Goal: Information Seeking & Learning: Learn about a topic

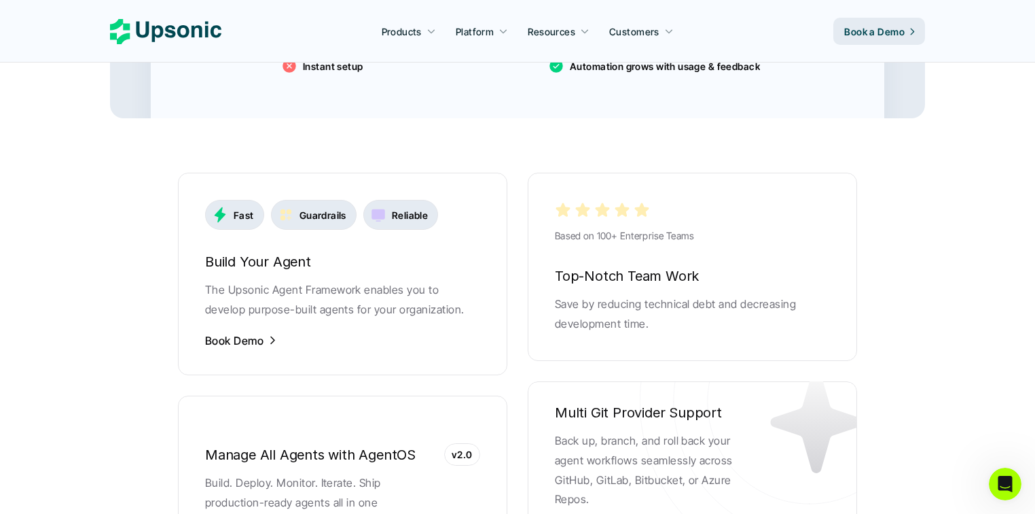
scroll to position [2608, 0]
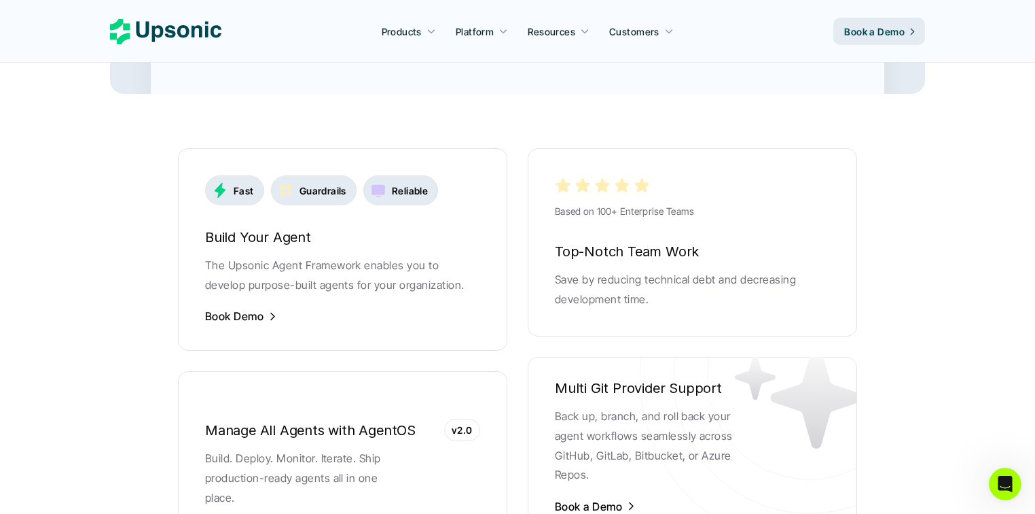
click at [263, 308] on p "Book Demo" at bounding box center [234, 315] width 58 height 15
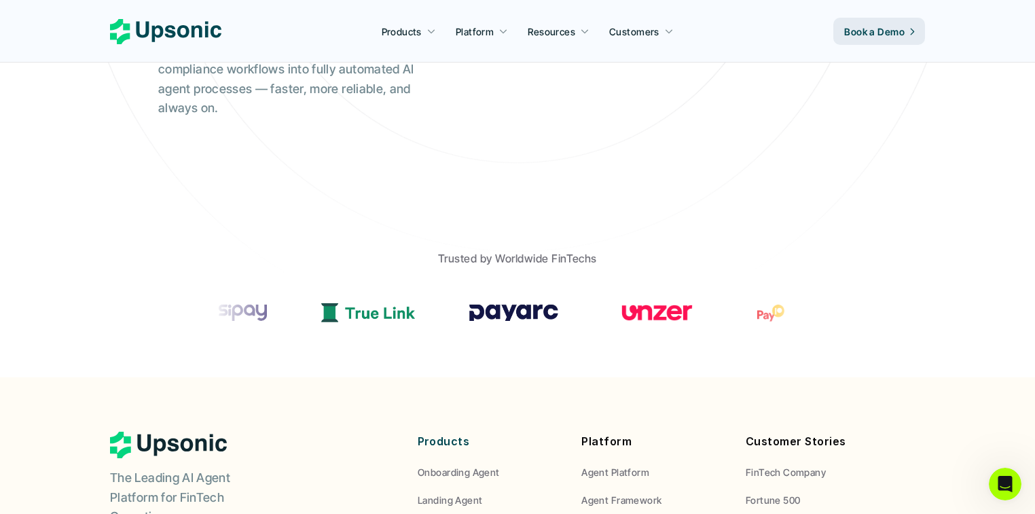
scroll to position [383, 0]
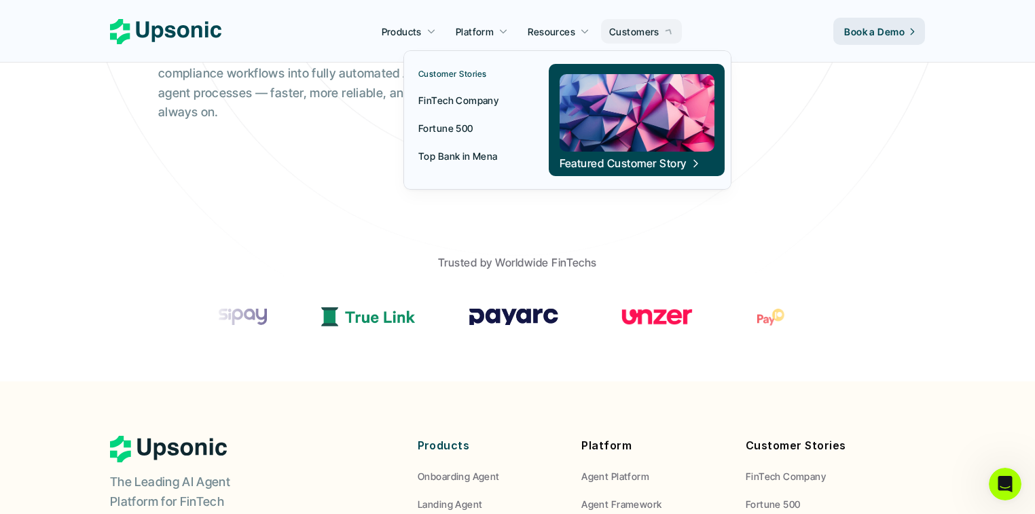
click at [658, 32] on p "Customers" at bounding box center [634, 31] width 50 height 14
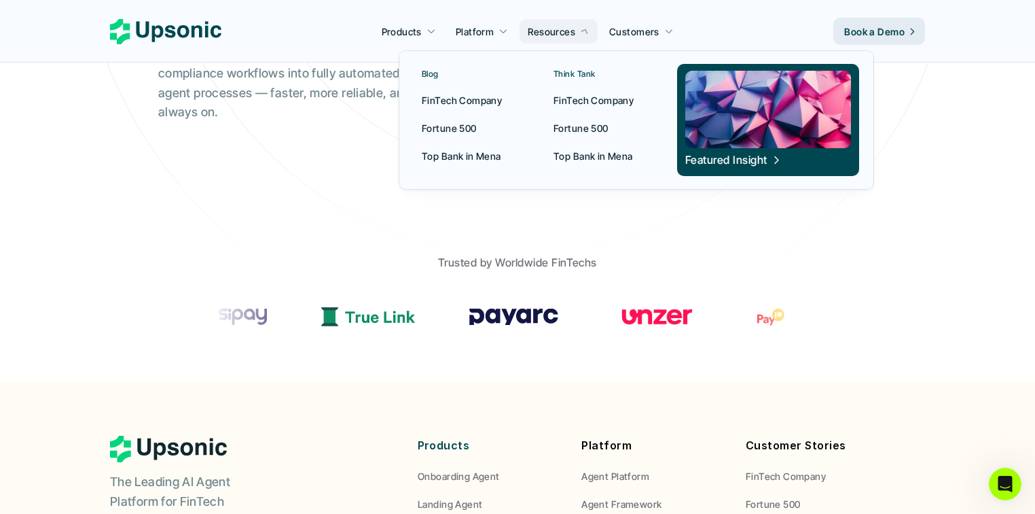
click at [572, 30] on p "Resources" at bounding box center [552, 31] width 48 height 14
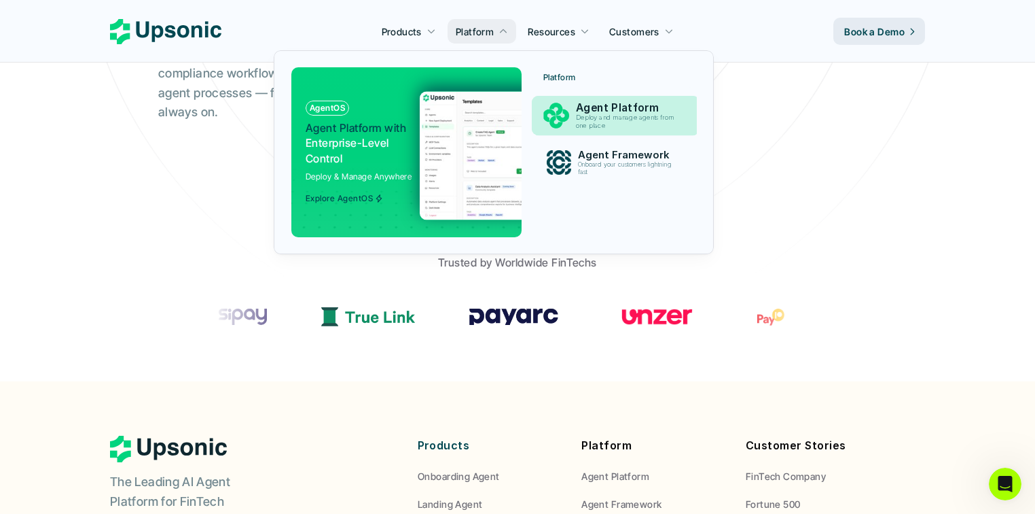
click at [632, 122] on p "Deploy and manage agents from one place" at bounding box center [628, 122] width 104 height 16
click at [556, 113] on img at bounding box center [556, 115] width 25 height 25
click at [578, 155] on p "Agent Framework" at bounding box center [628, 155] width 101 height 12
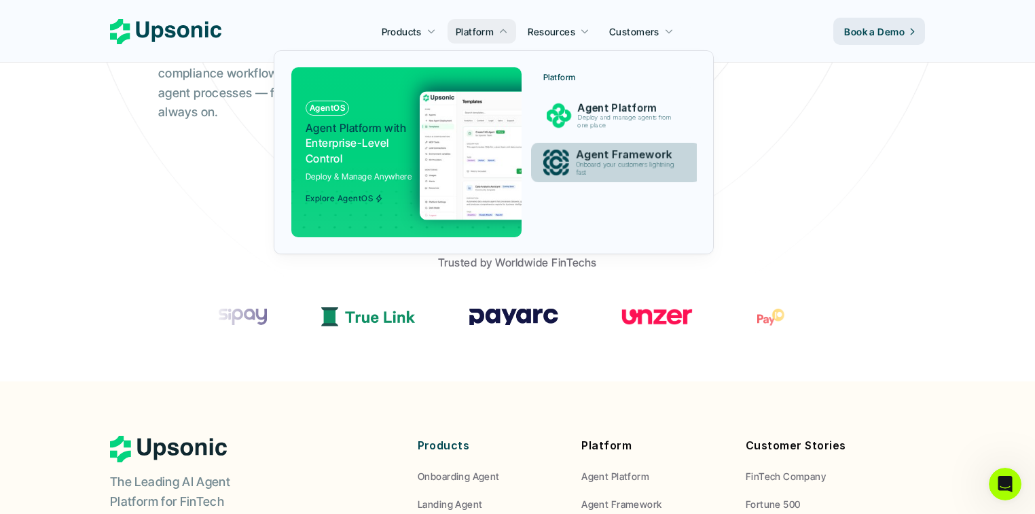
drag, startPoint x: 558, startPoint y: 170, endPoint x: 533, endPoint y: 171, distance: 25.8
click at [558, 170] on img at bounding box center [556, 163] width 26 height 26
click at [298, 156] on div at bounding box center [406, 145] width 251 height 204
click at [378, 147] on p "Agent Platform with Enterprise-Level Control" at bounding box center [358, 143] width 104 height 46
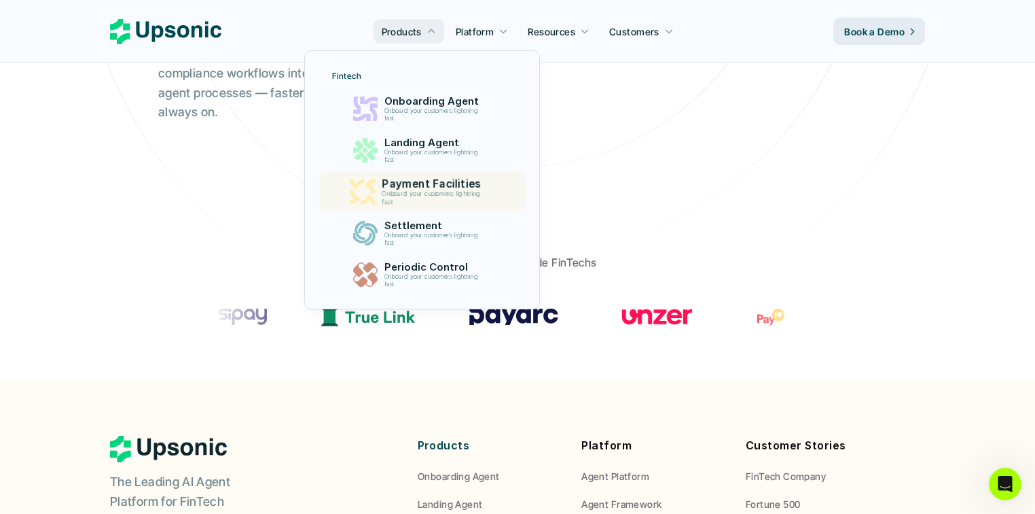
click at [423, 189] on p "Payment Facilities" at bounding box center [434, 183] width 105 height 13
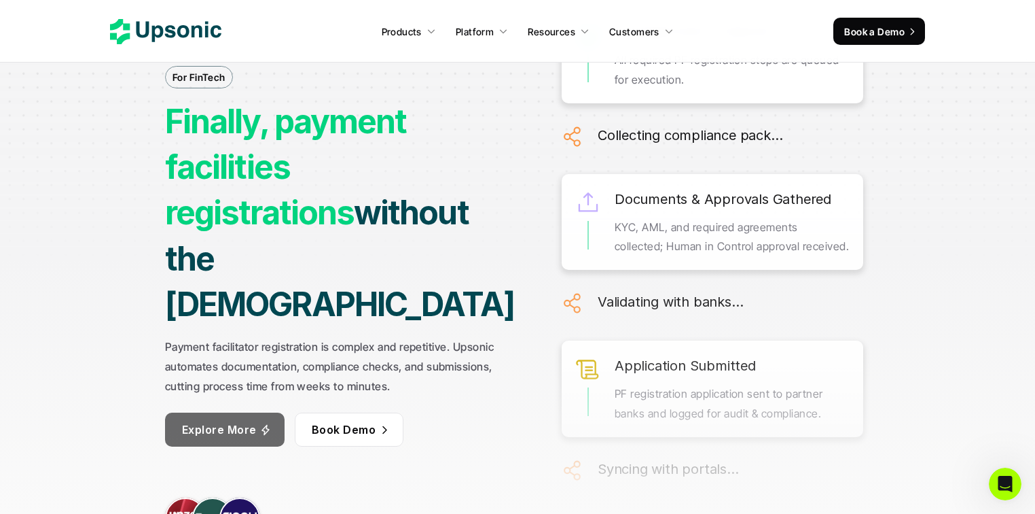
click at [228, 420] on p "Explore More" at bounding box center [219, 430] width 75 height 20
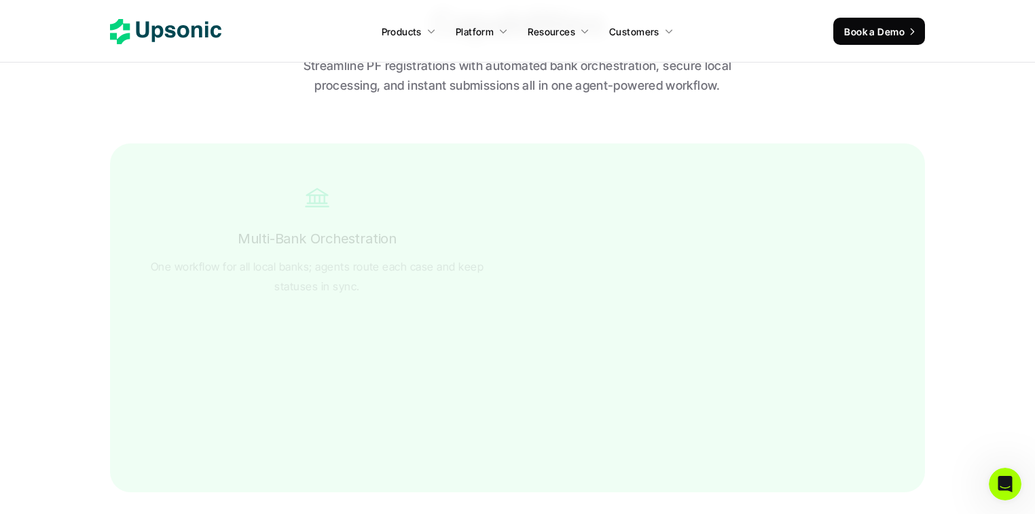
scroll to position [2364, 0]
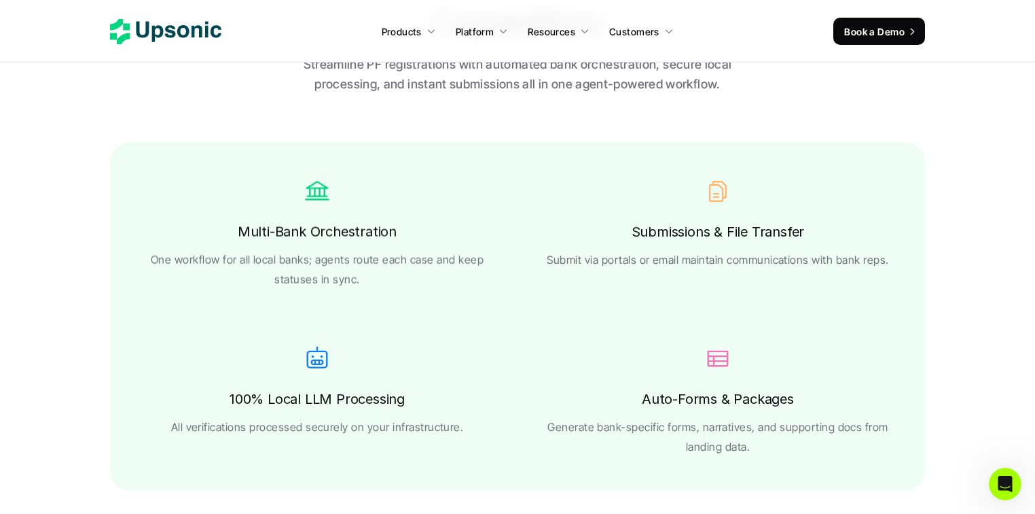
click at [206, 35] on use at bounding box center [165, 31] width 111 height 25
